Goal: Contribute content

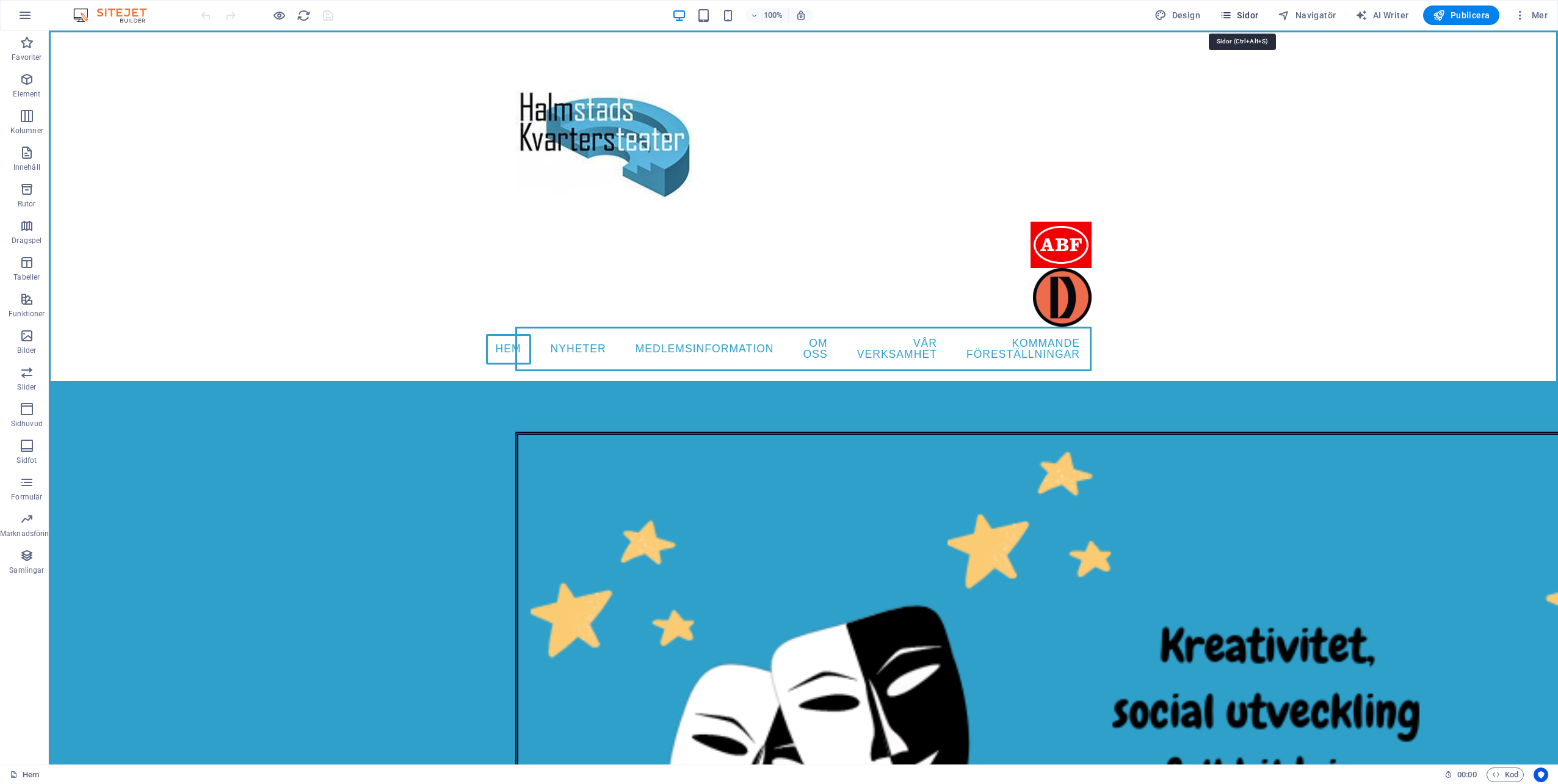
click at [1232, 16] on icon "button" at bounding box center [1225, 15] width 12 height 12
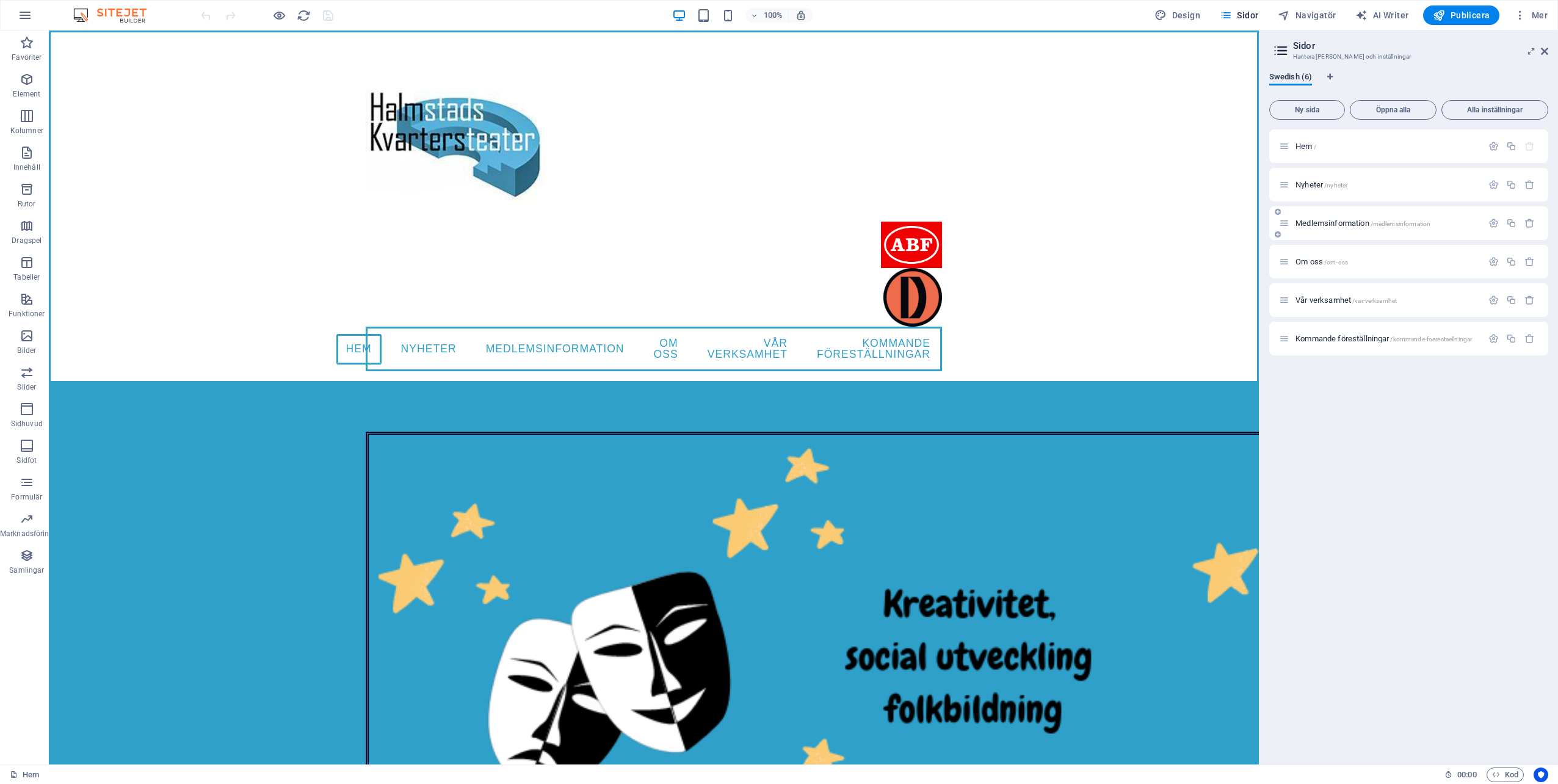
click at [1347, 224] on span "Medlemsinformation /medlemsinformation" at bounding box center [1363, 223] width 135 height 9
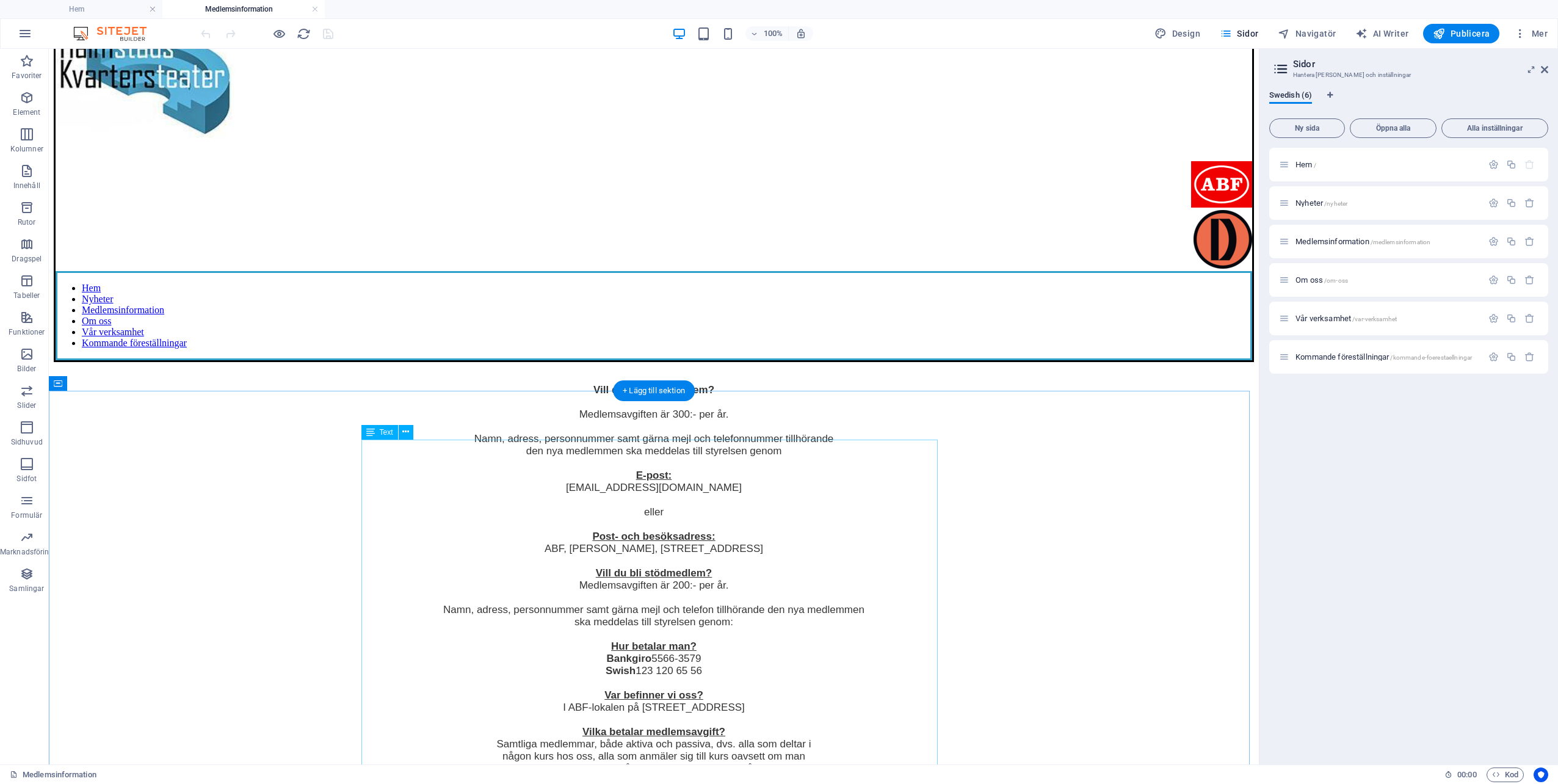
scroll to position [314, 0]
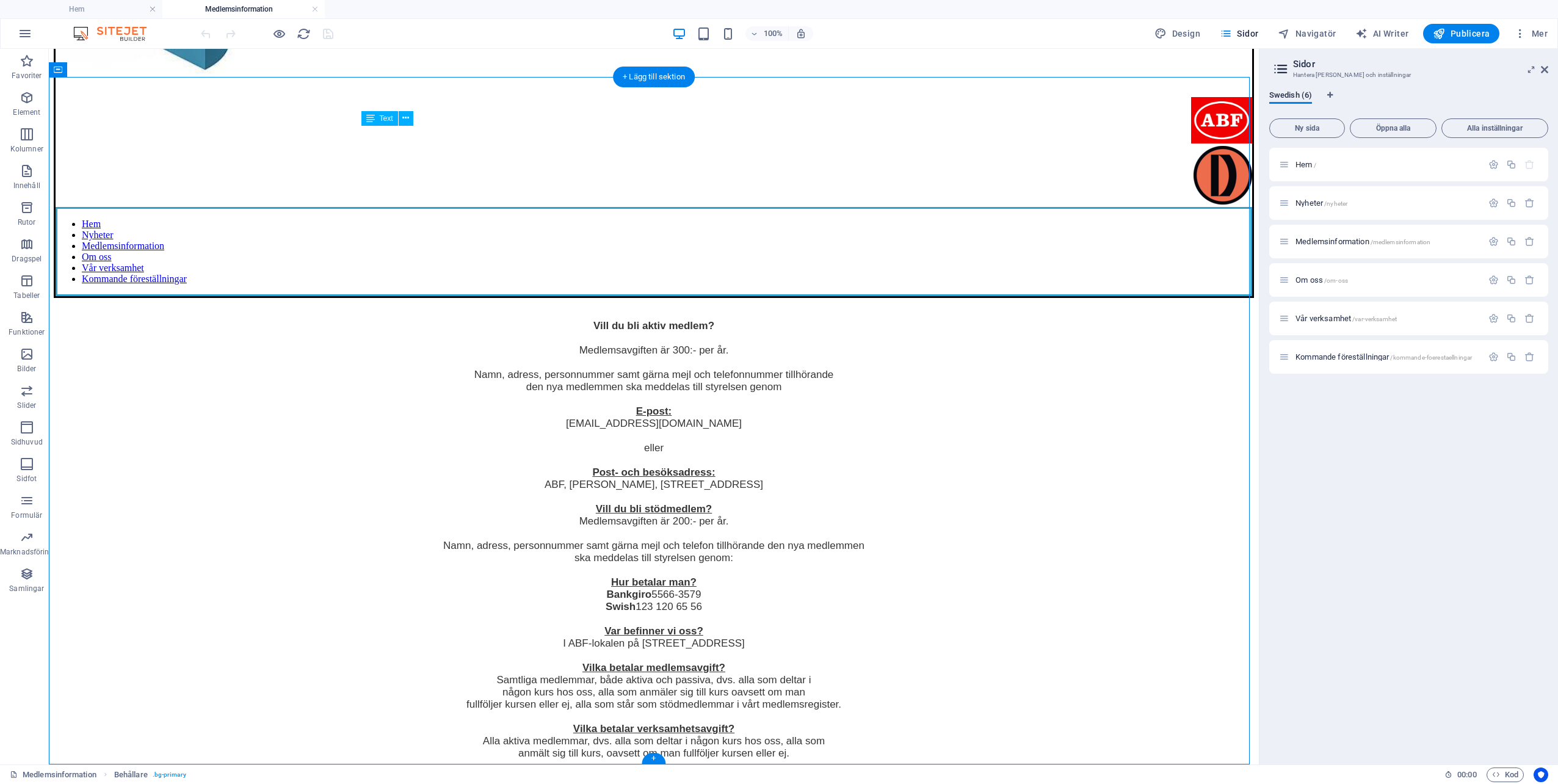
drag, startPoint x: 570, startPoint y: 673, endPoint x: 608, endPoint y: 683, distance: 39.3
click at [608, 683] on div "Vill du bli aktiv medlem? Medlemsavgiften är 300:- per år. Namn, adress, person…" at bounding box center [654, 529] width 1200 height 462
click at [608, 684] on div "Vill du bli aktiv medlem? Medlemsavgiften är 300:- per år. Namn, adress, person…" at bounding box center [654, 529] width 1200 height 462
click at [403, 118] on icon at bounding box center [406, 118] width 6 height 13
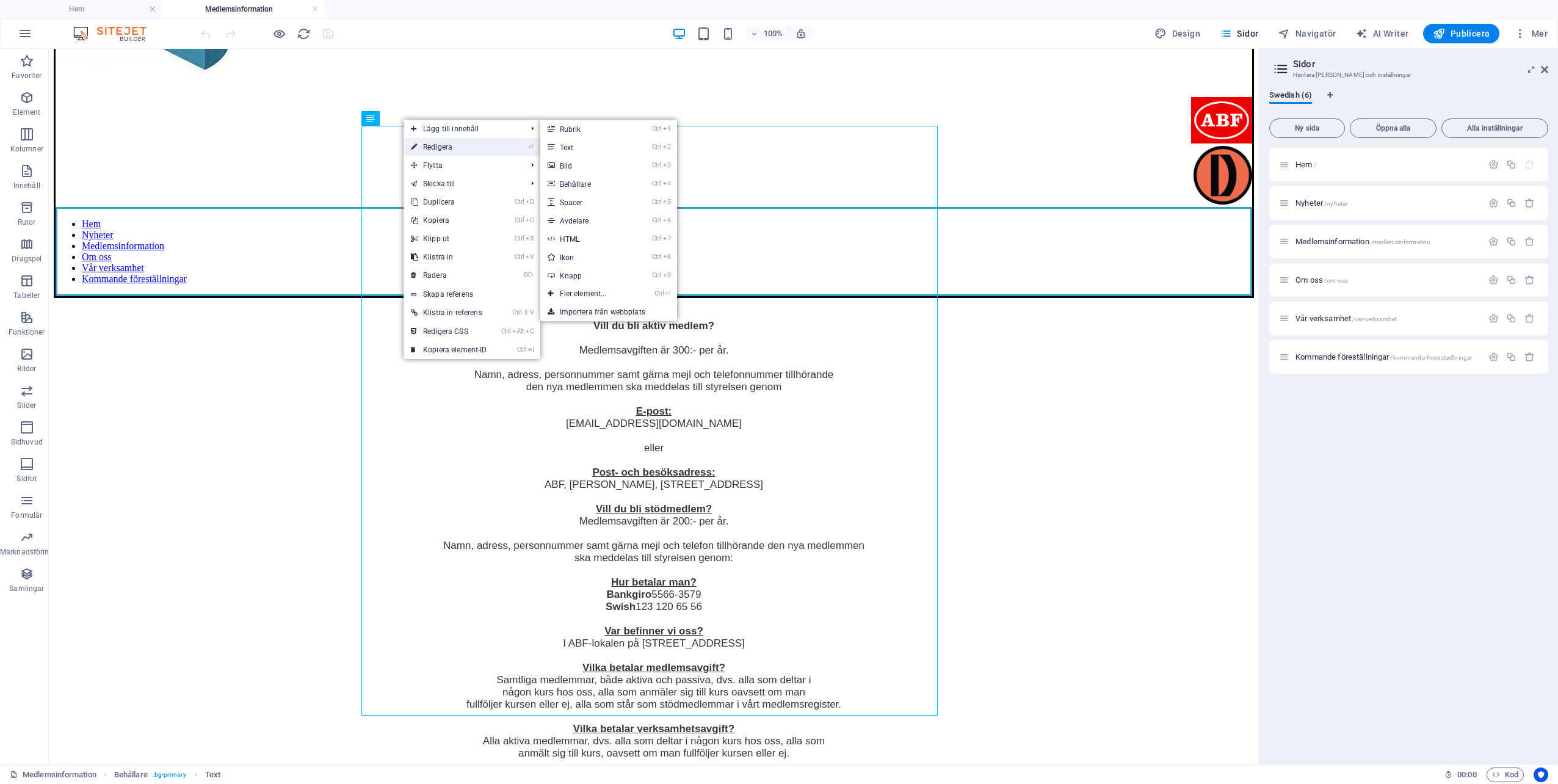
click at [432, 147] on link "⏎ Redigera" at bounding box center [449, 148] width 91 height 19
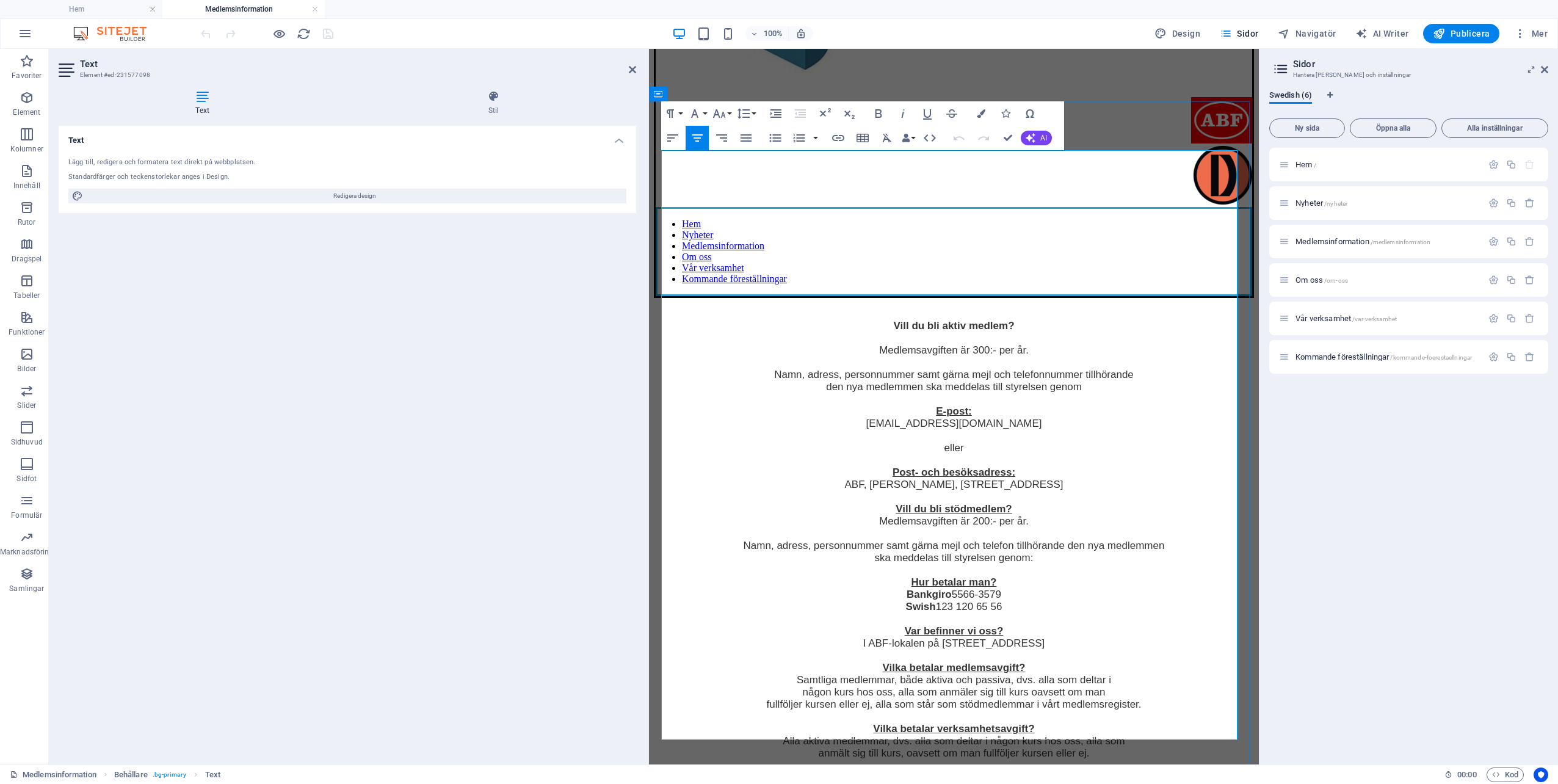
scroll to position [323, 0]
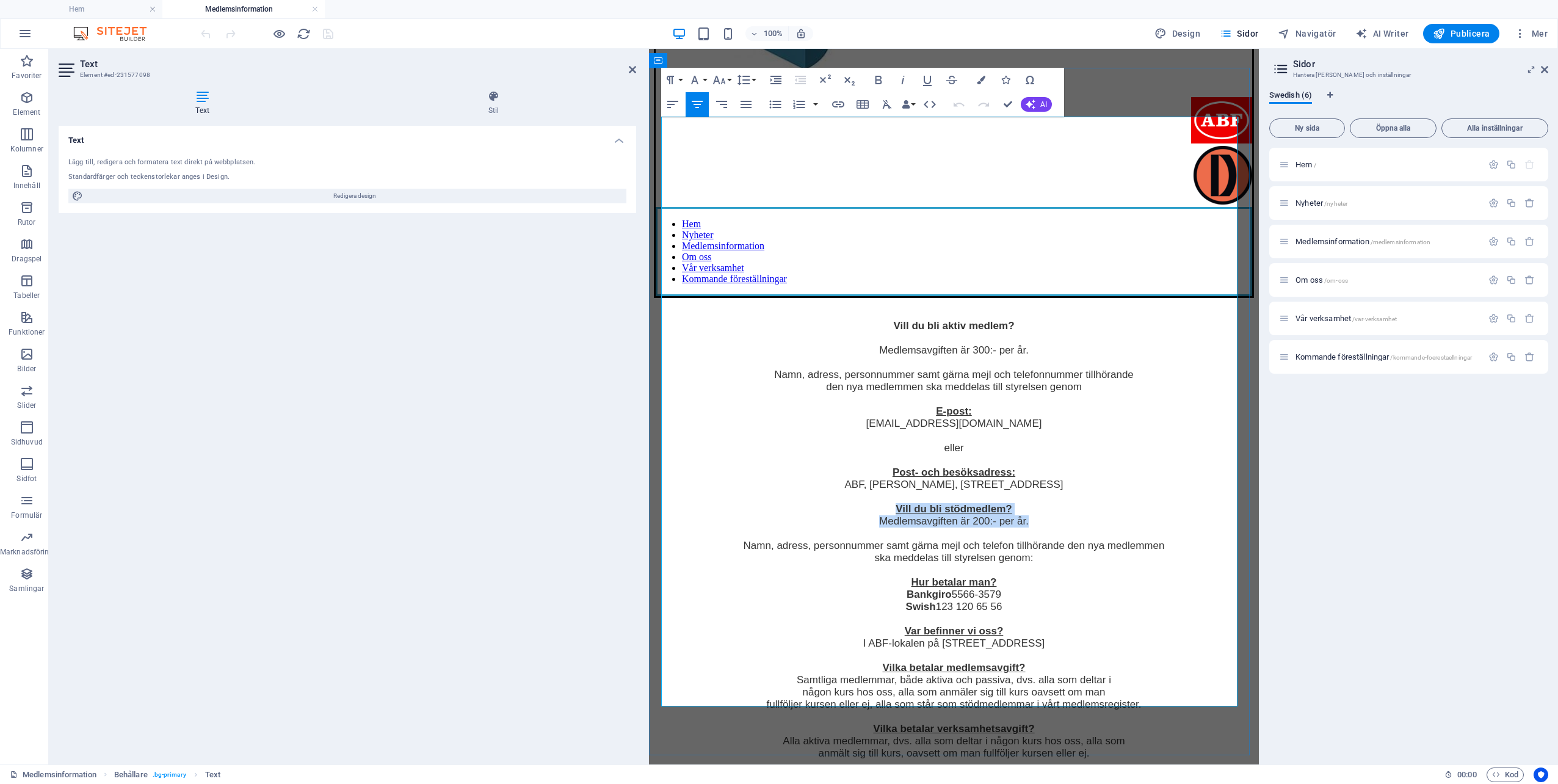
drag, startPoint x: 892, startPoint y: 386, endPoint x: 1033, endPoint y: 408, distance: 142.7
click at [1033, 408] on div "Vill du bli aktiv medlem? Medlemsavgiften är 300:- per år. Namn, adress, person…" at bounding box center [955, 529] width 601 height 462
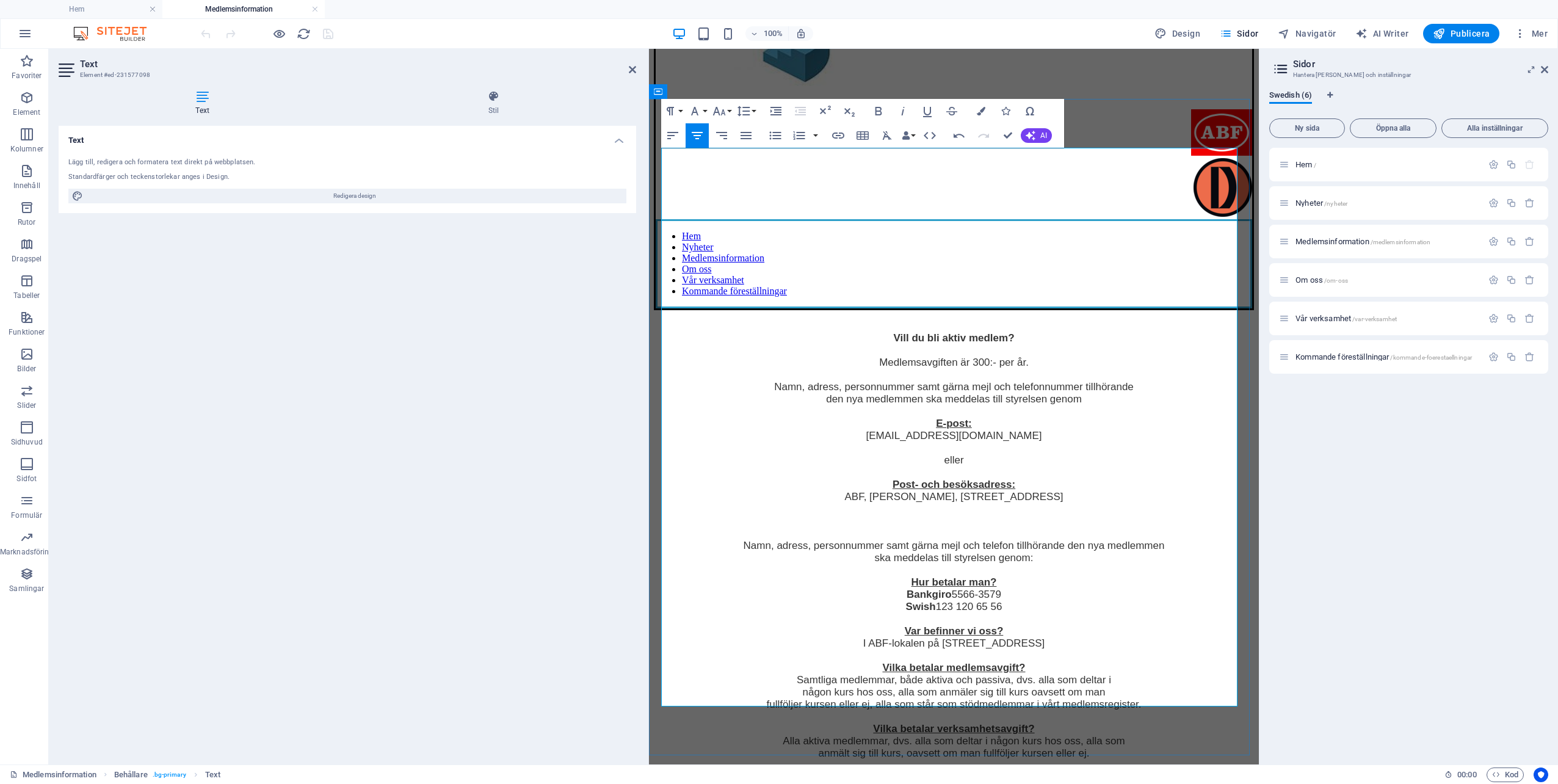
scroll to position [292, 0]
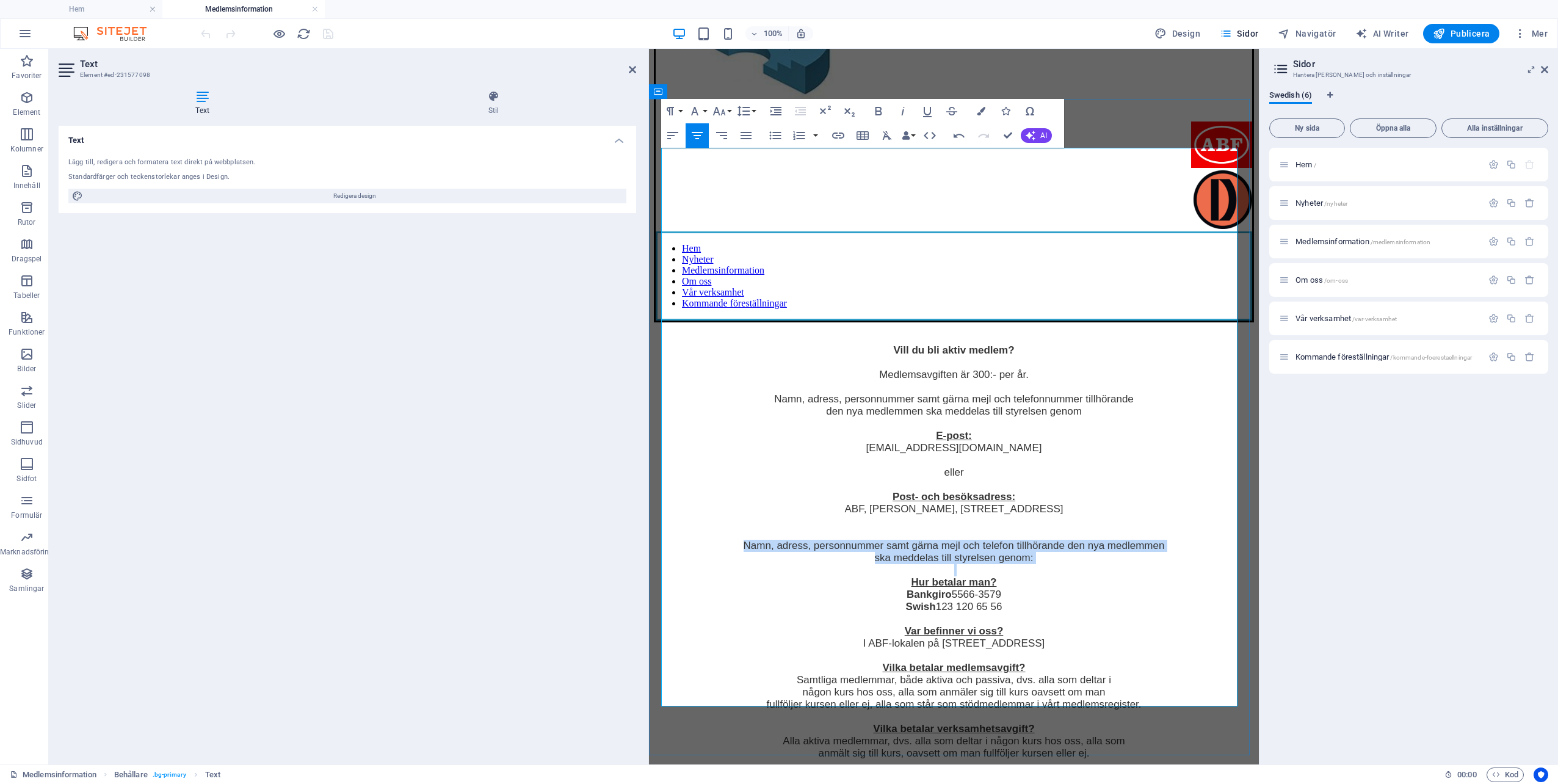
drag, startPoint x: 736, startPoint y: 433, endPoint x: 1063, endPoint y: 458, distance: 328.0
click at [1063, 458] on div "Vill du bli aktiv medlem? Medlemsavgiften är 300:- per år. Namn, adress, person…" at bounding box center [955, 541] width 601 height 437
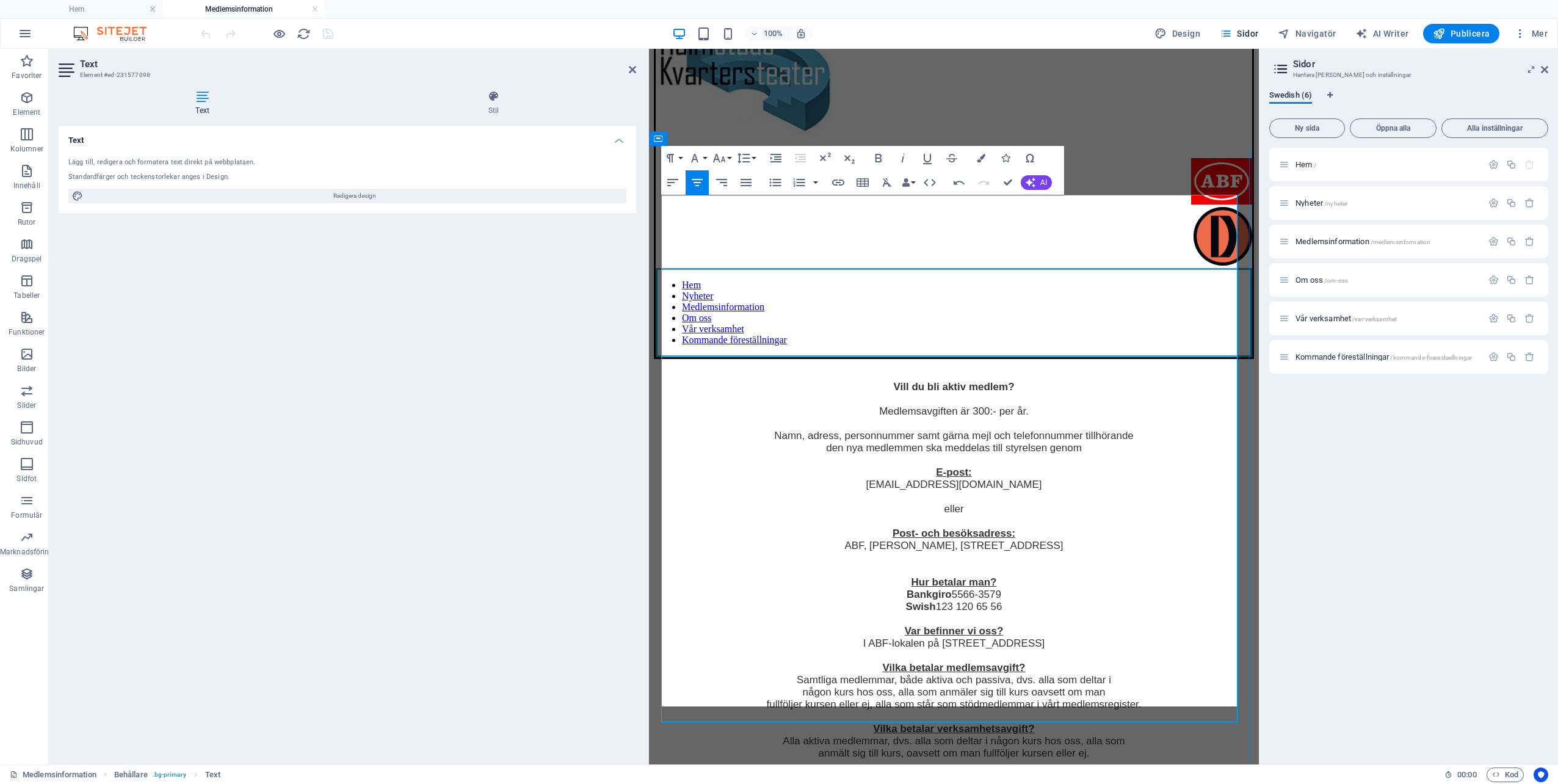
scroll to position [245, 0]
drag, startPoint x: 873, startPoint y: 666, endPoint x: 1124, endPoint y: 694, distance: 252.6
click at [1124, 694] on div "Vill du bli aktiv medlem? Medlemsavgiften är 300:- per år. Namn, adress, person…" at bounding box center [955, 559] width 601 height 401
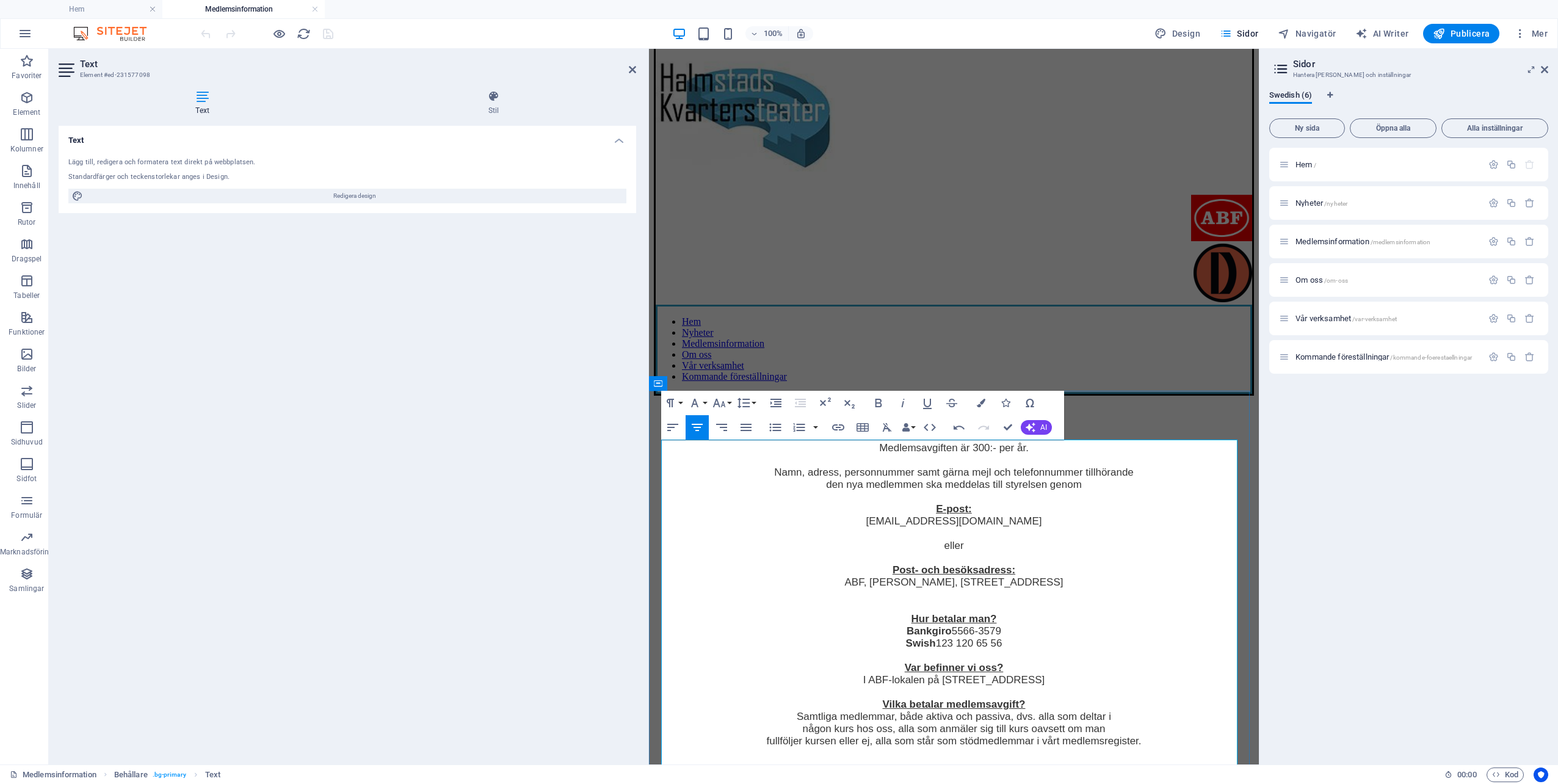
scroll to position [199, 0]
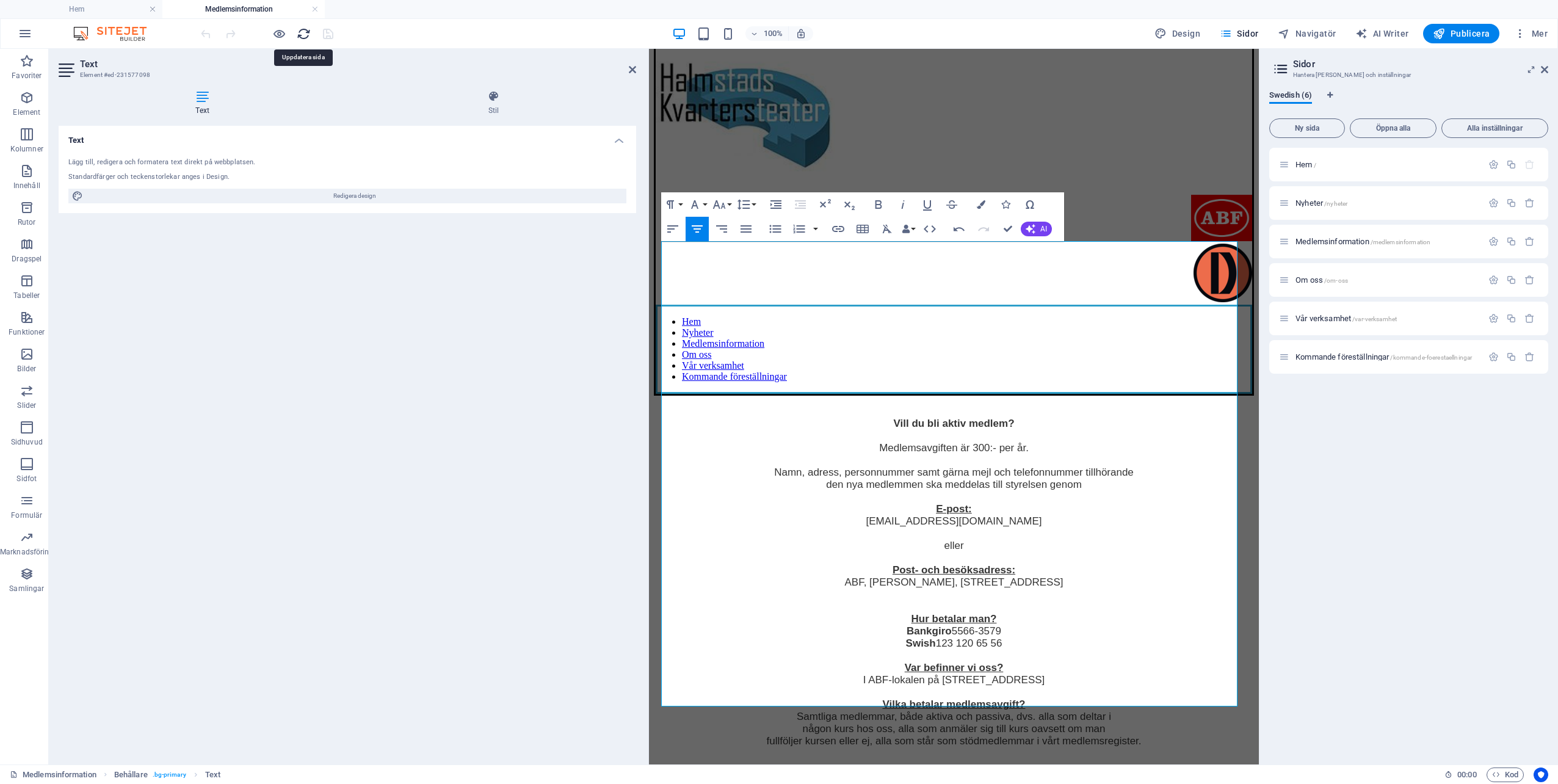
click at [300, 32] on icon "reload" at bounding box center [304, 34] width 14 height 14
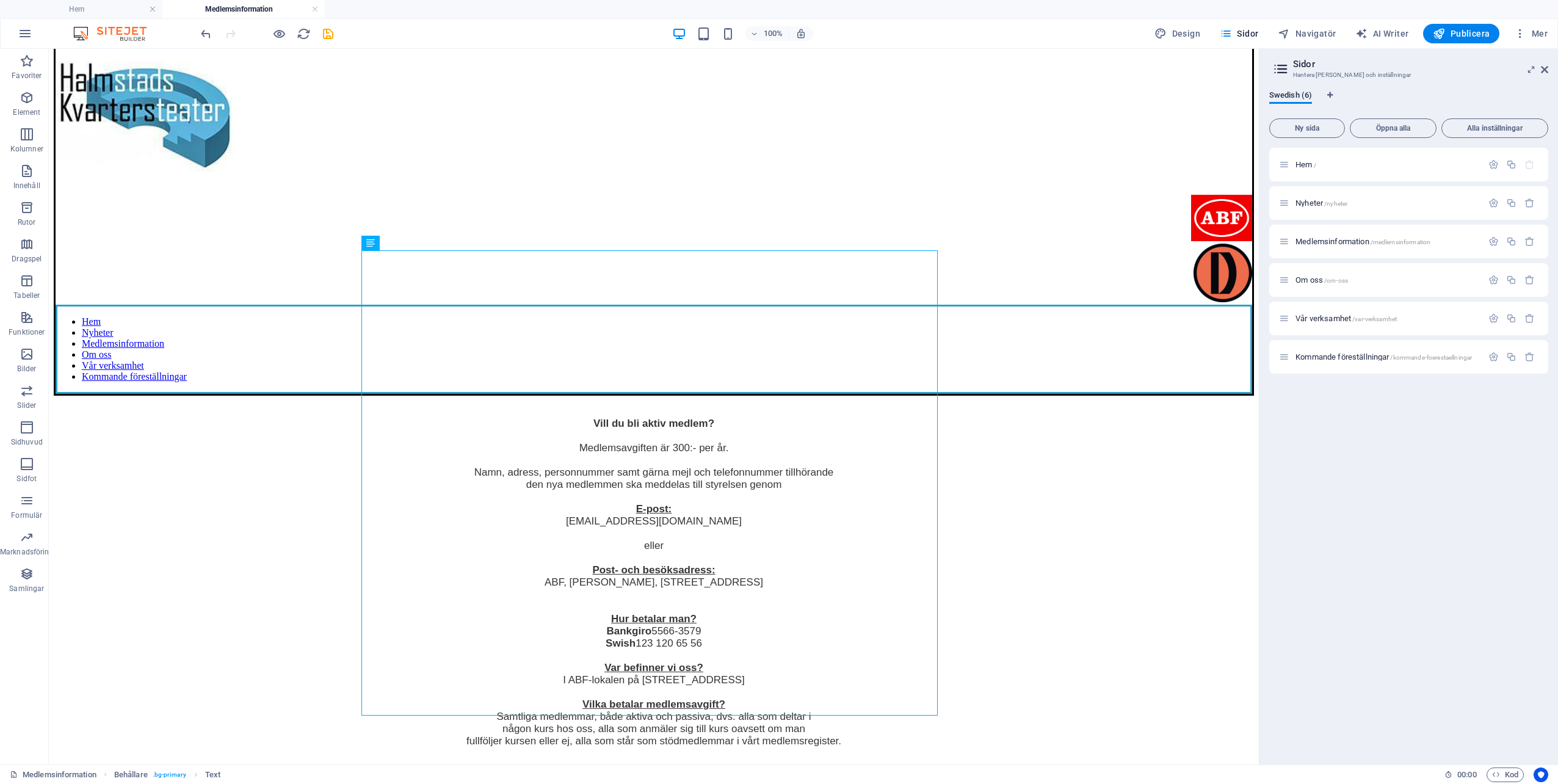
scroll to position [189, 0]
click at [411, 242] on button at bounding box center [406, 243] width 14 height 14
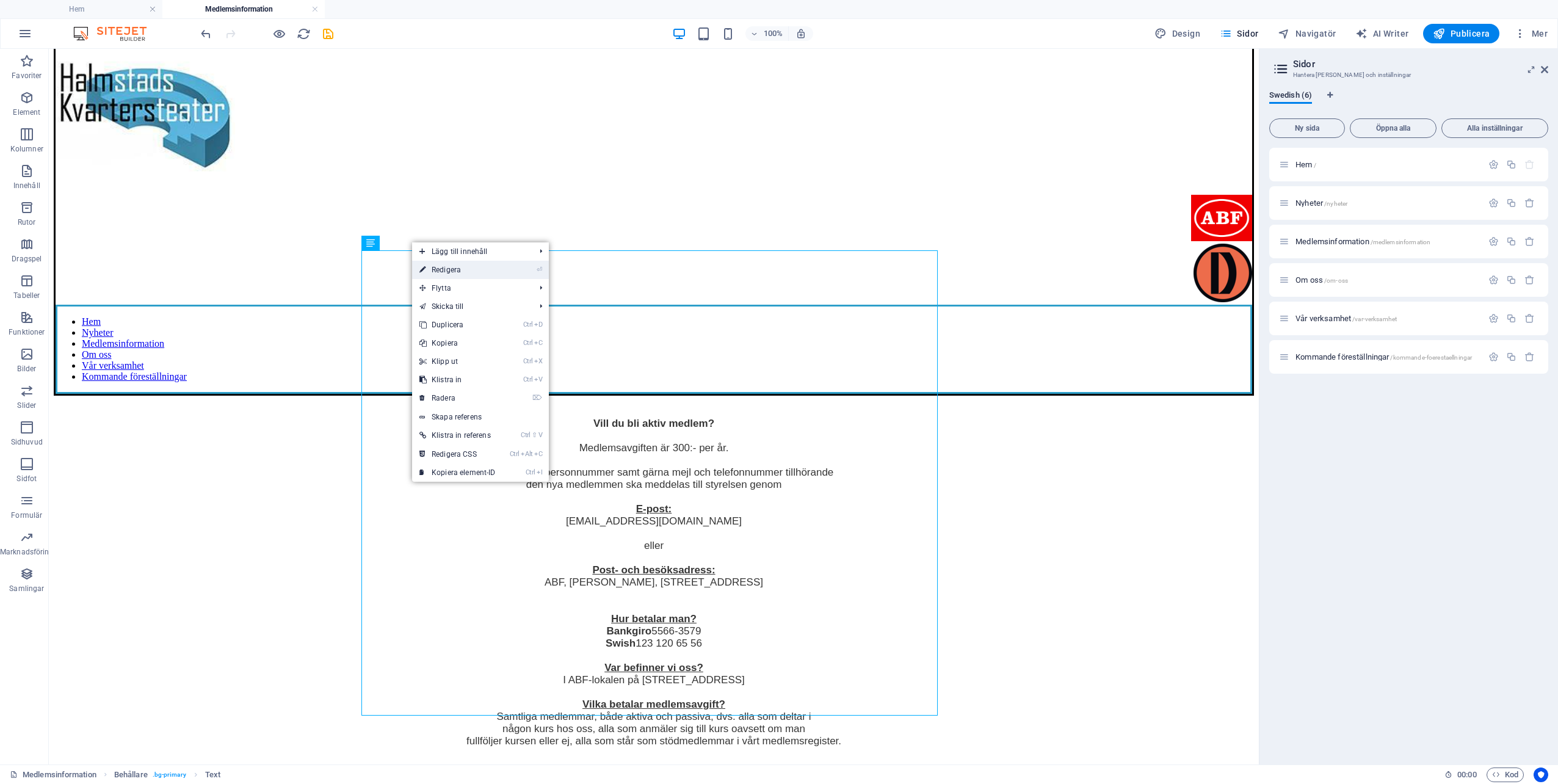
click at [450, 270] on link "⏎ Redigera" at bounding box center [457, 270] width 91 height 19
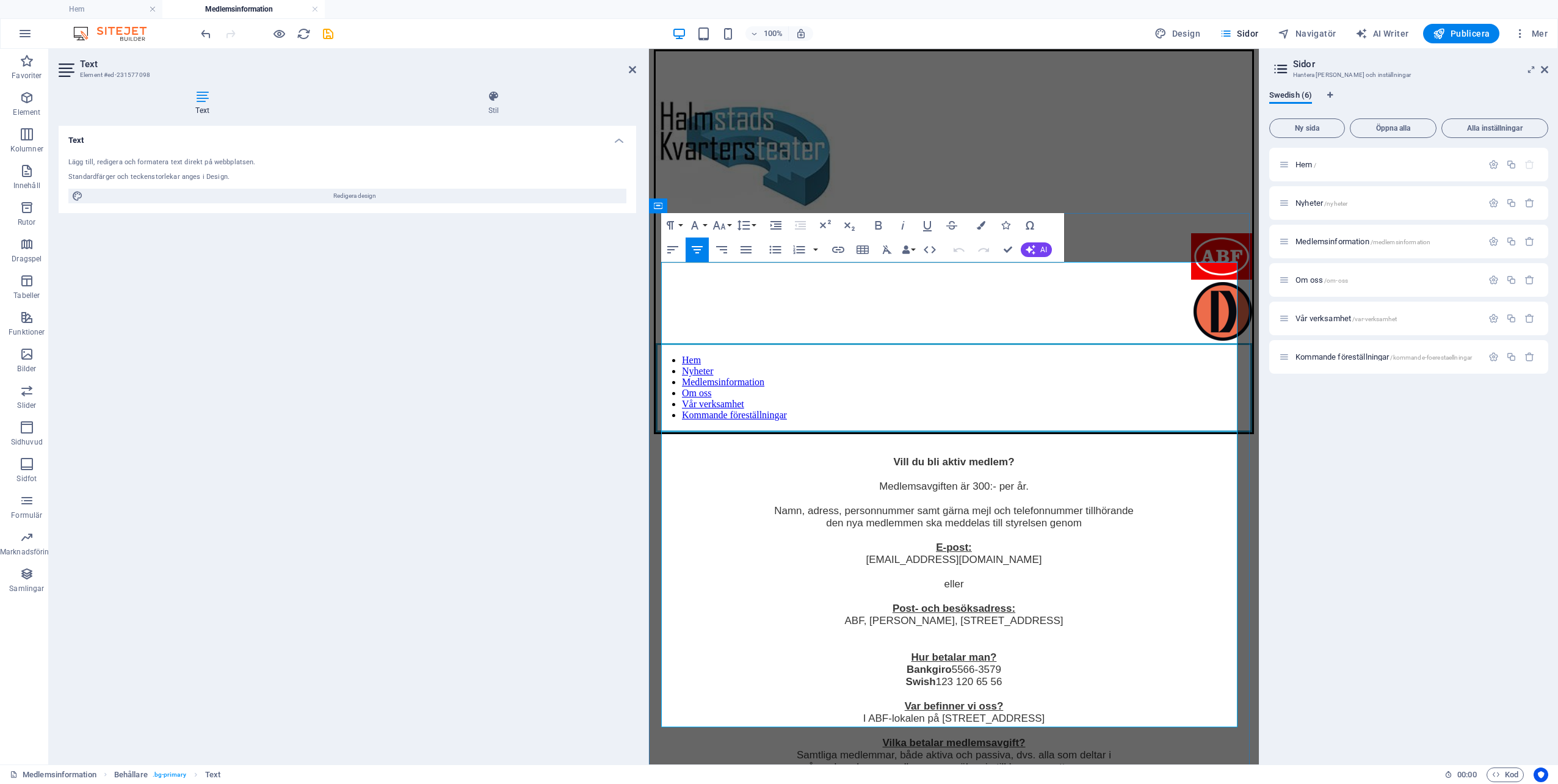
scroll to position [0, 0]
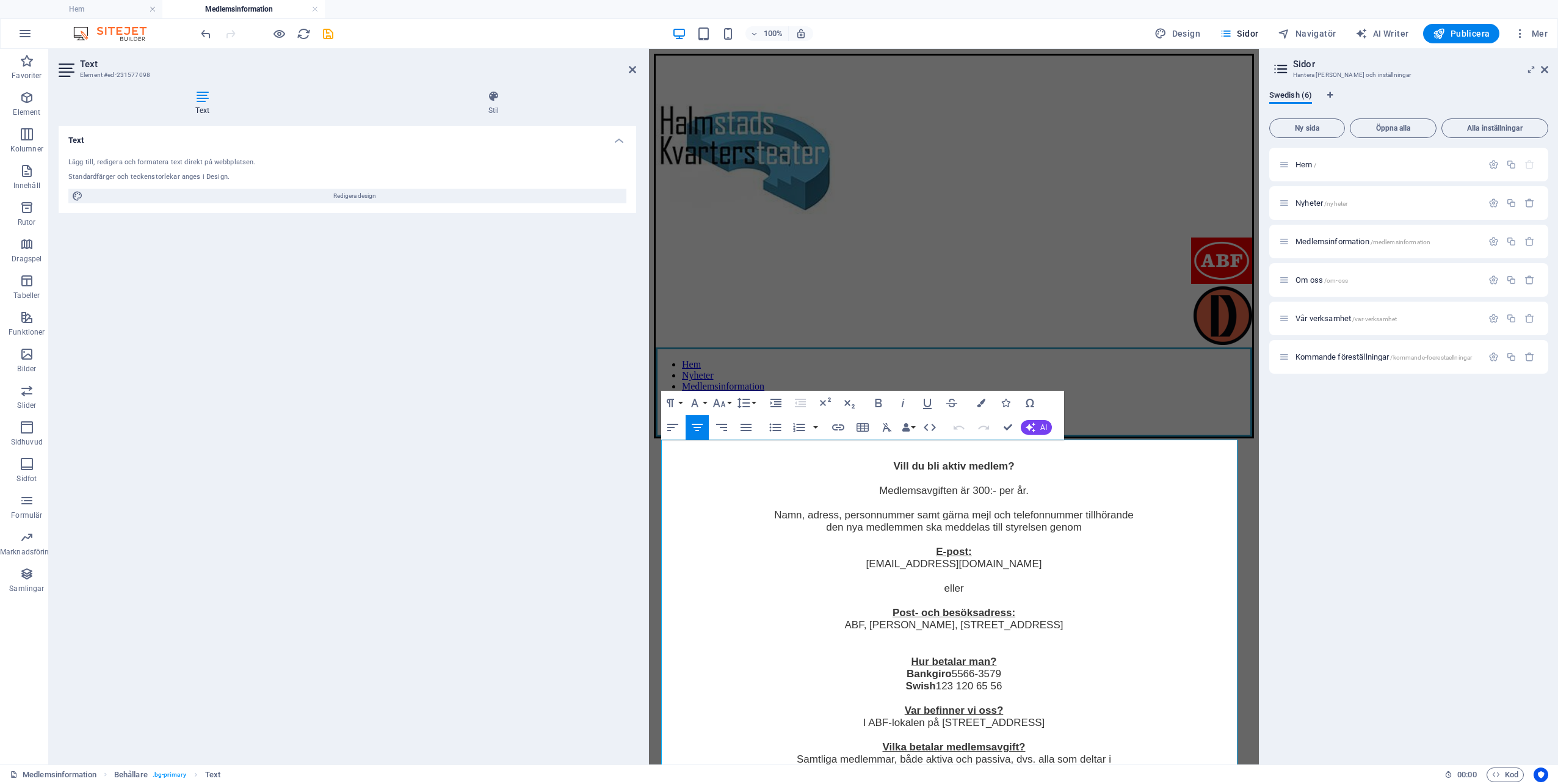
click at [328, 34] on icon "save" at bounding box center [328, 34] width 14 height 14
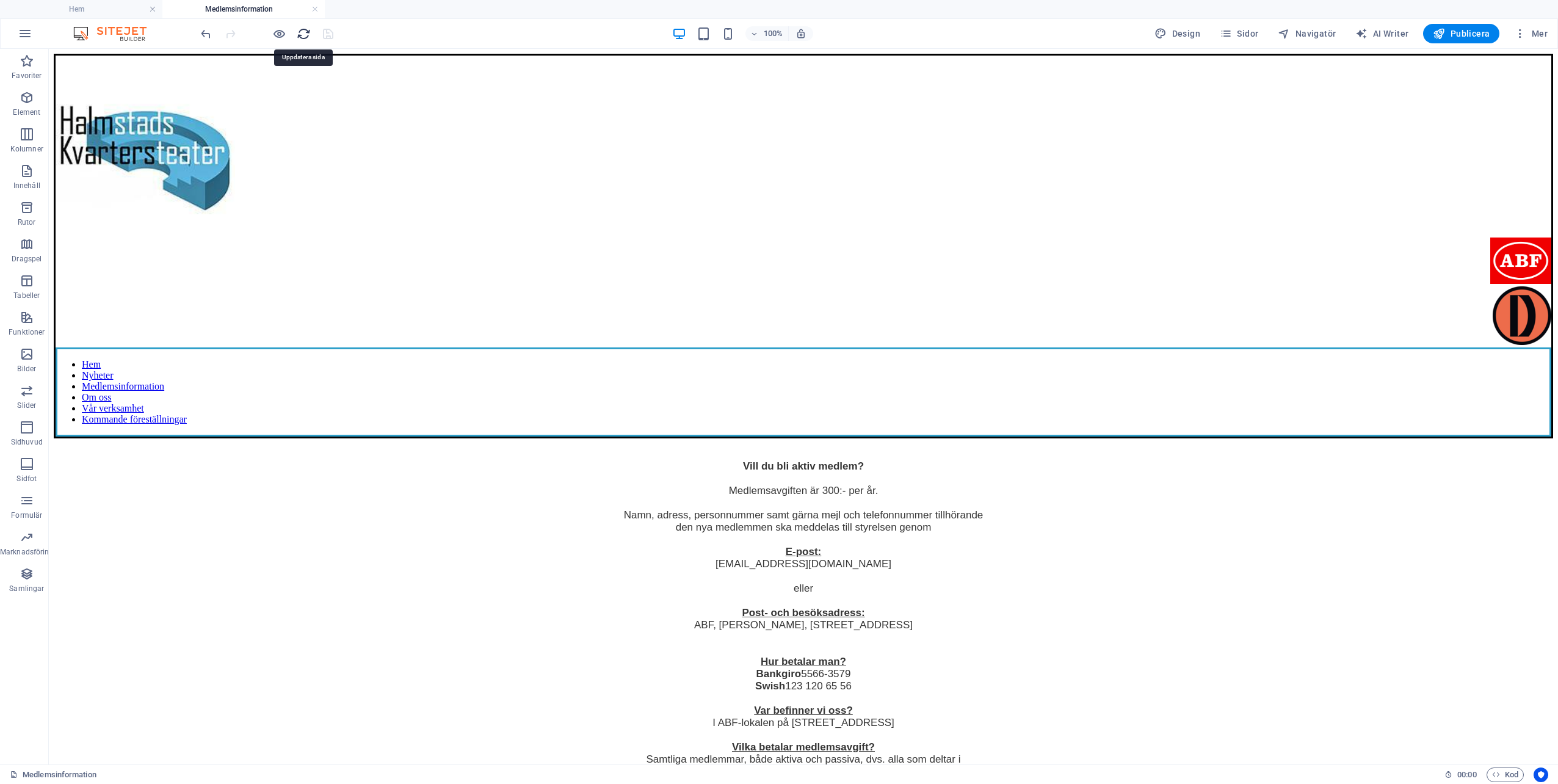
click at [305, 32] on icon "reload" at bounding box center [304, 34] width 14 height 14
click at [1465, 35] on span "Publicera" at bounding box center [1461, 33] width 57 height 12
